Goal: Task Accomplishment & Management: Manage account settings

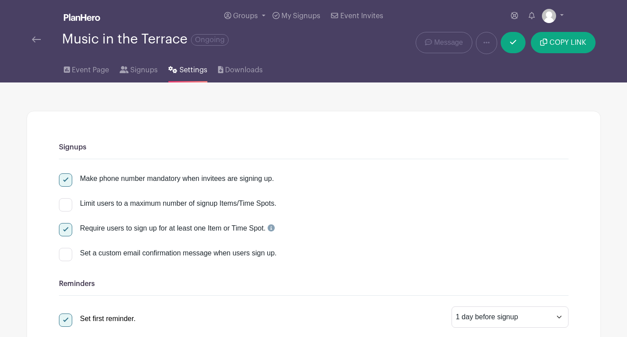
click at [74, 18] on img at bounding box center [82, 17] width 36 height 7
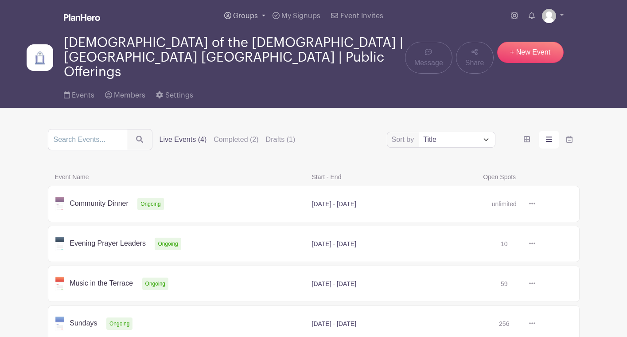
click at [264, 15] on link "Groups" at bounding box center [245, 16] width 48 height 32
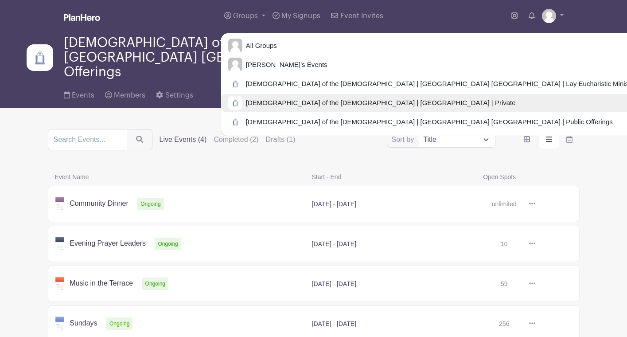
click at [328, 103] on span "[DEMOGRAPHIC_DATA] of the [DEMOGRAPHIC_DATA] | [GEOGRAPHIC_DATA] | Private" at bounding box center [378, 103] width 273 height 10
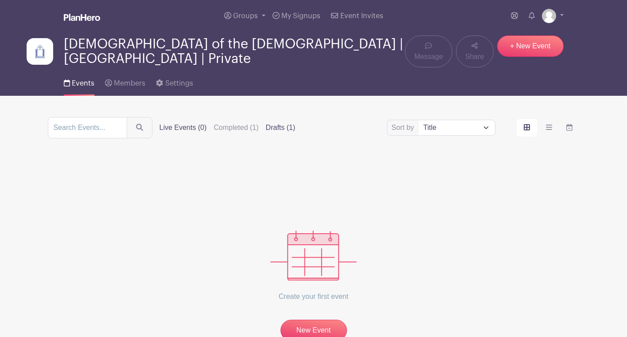
click at [271, 124] on label "Drafts (1)" at bounding box center [281, 127] width 30 height 11
click at [0, 0] on input "Drafts (1)" at bounding box center [0, 0] width 0 height 0
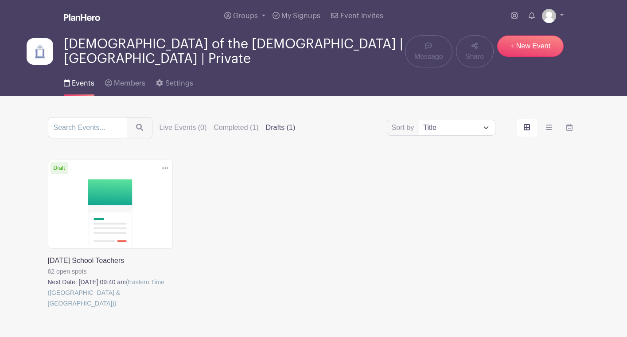
click at [48, 308] on link at bounding box center [48, 308] width 0 height 0
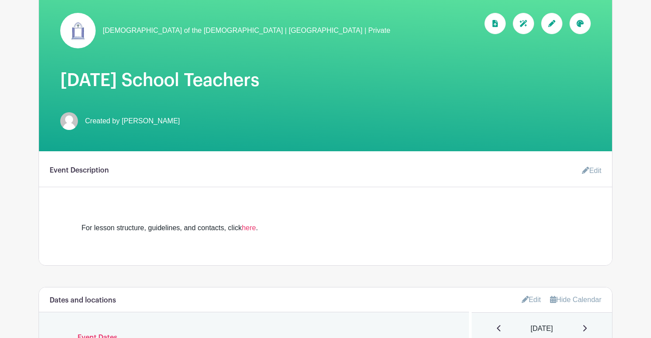
scroll to position [147, 0]
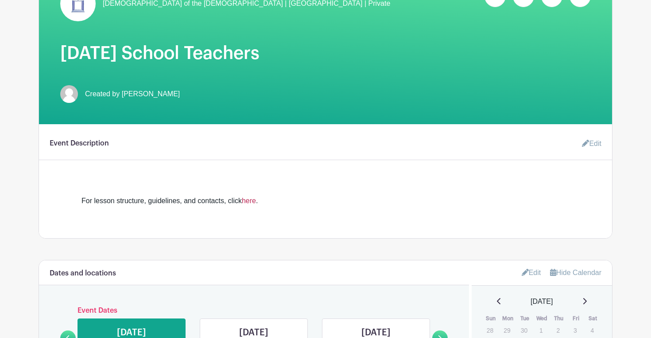
click at [253, 202] on link "here" at bounding box center [249, 201] width 14 height 8
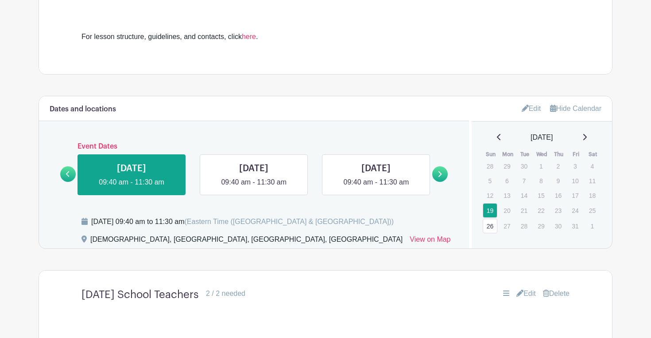
scroll to position [311, 0]
click at [132, 187] on link at bounding box center [132, 187] width 0 height 0
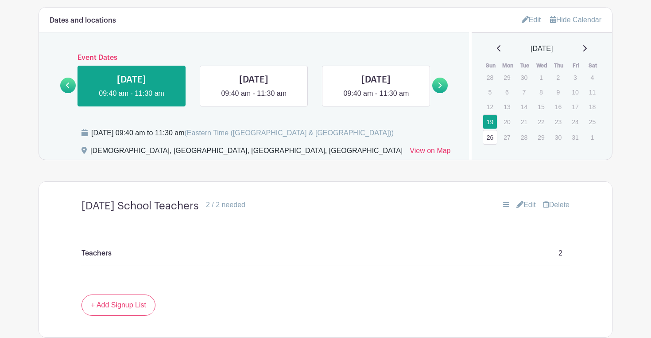
scroll to position [395, 0]
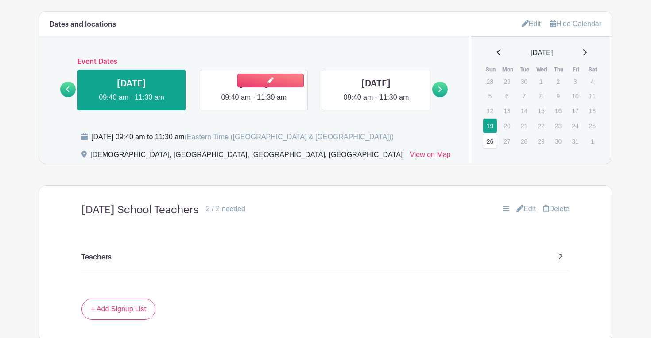
click at [254, 103] on link at bounding box center [254, 103] width 0 height 0
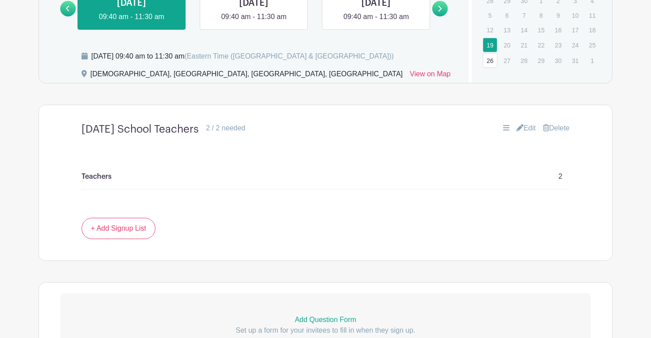
scroll to position [474, 0]
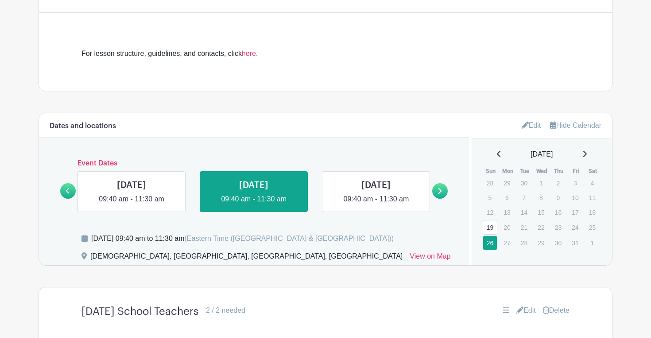
scroll to position [293, 0]
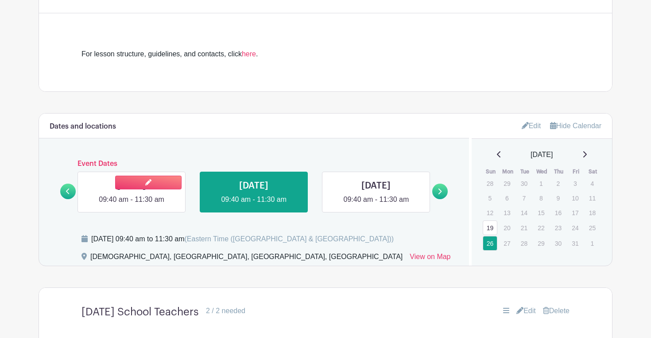
click at [132, 205] on link at bounding box center [132, 205] width 0 height 0
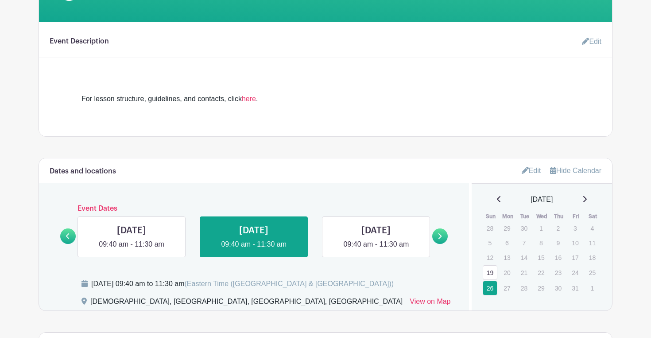
scroll to position [207, 0]
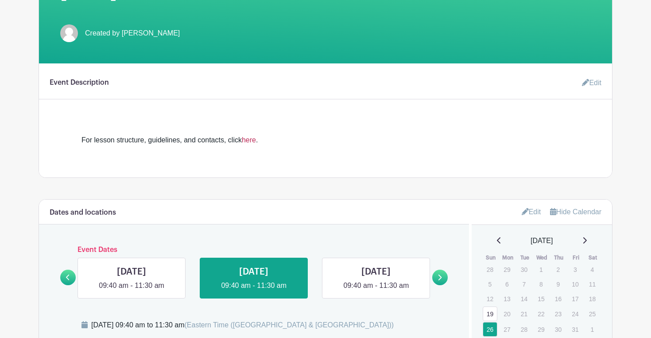
click at [255, 140] on link "here" at bounding box center [249, 140] width 14 height 8
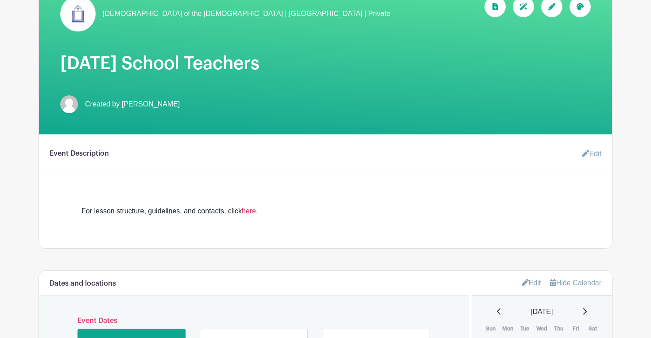
scroll to position [115, 0]
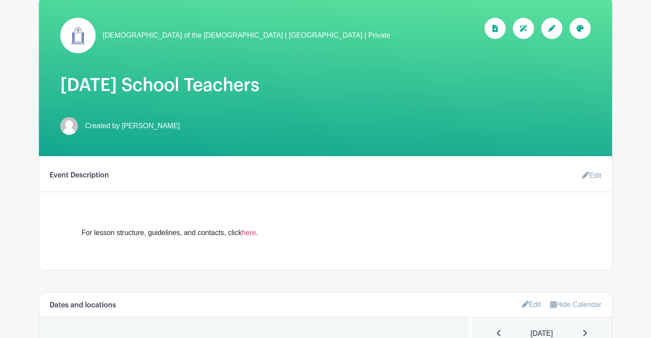
click at [84, 45] on img at bounding box center [77, 35] width 35 height 35
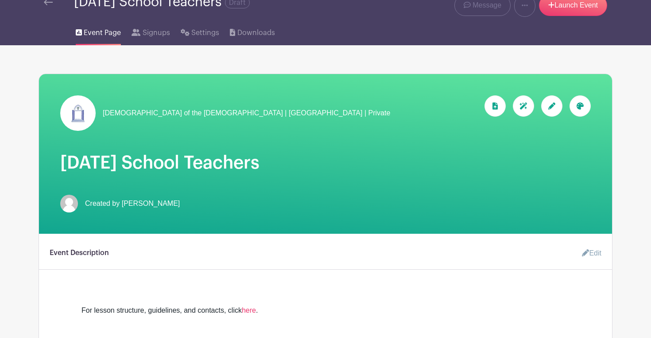
scroll to position [29, 0]
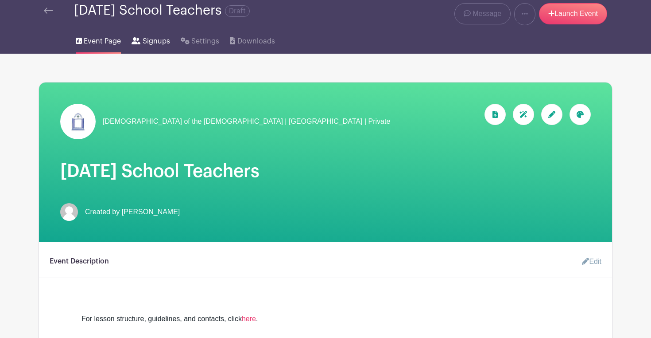
click at [147, 43] on span "Signups" at bounding box center [156, 41] width 27 height 11
